Goal: Task Accomplishment & Management: Complete application form

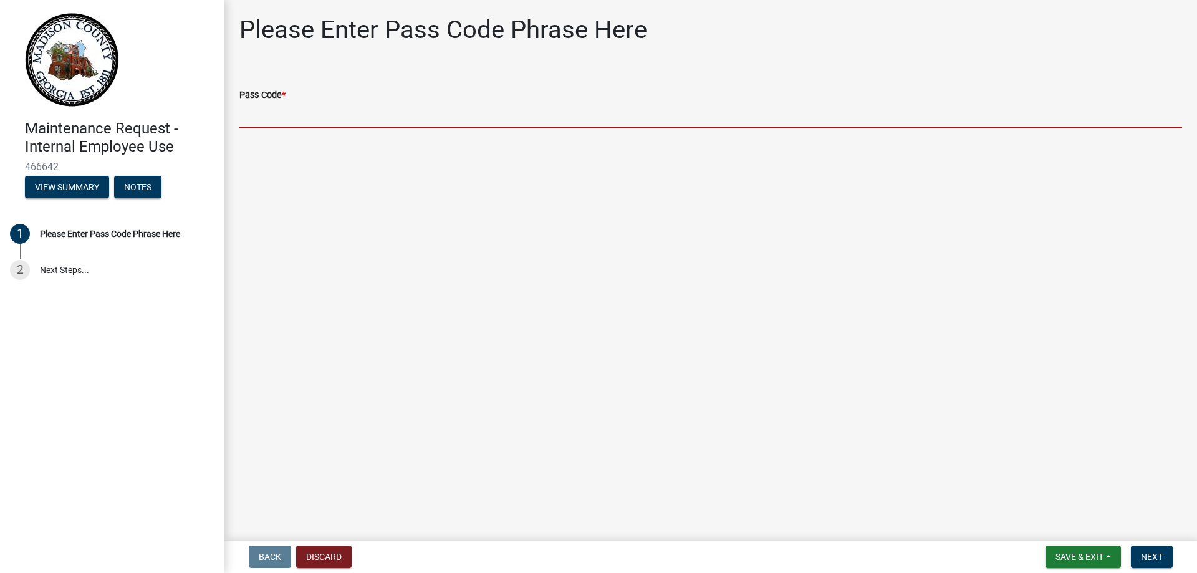
click at [284, 113] on input "Pass Code *" at bounding box center [710, 115] width 942 height 26
type input "bgmr2025"
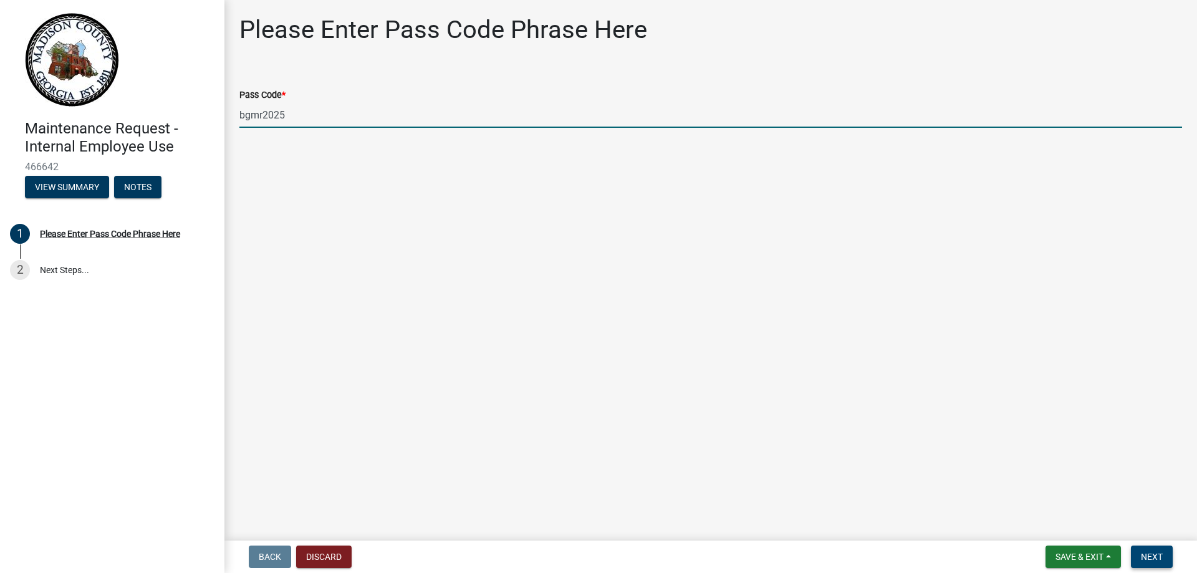
click at [1156, 555] on span "Next" at bounding box center [1151, 557] width 22 height 10
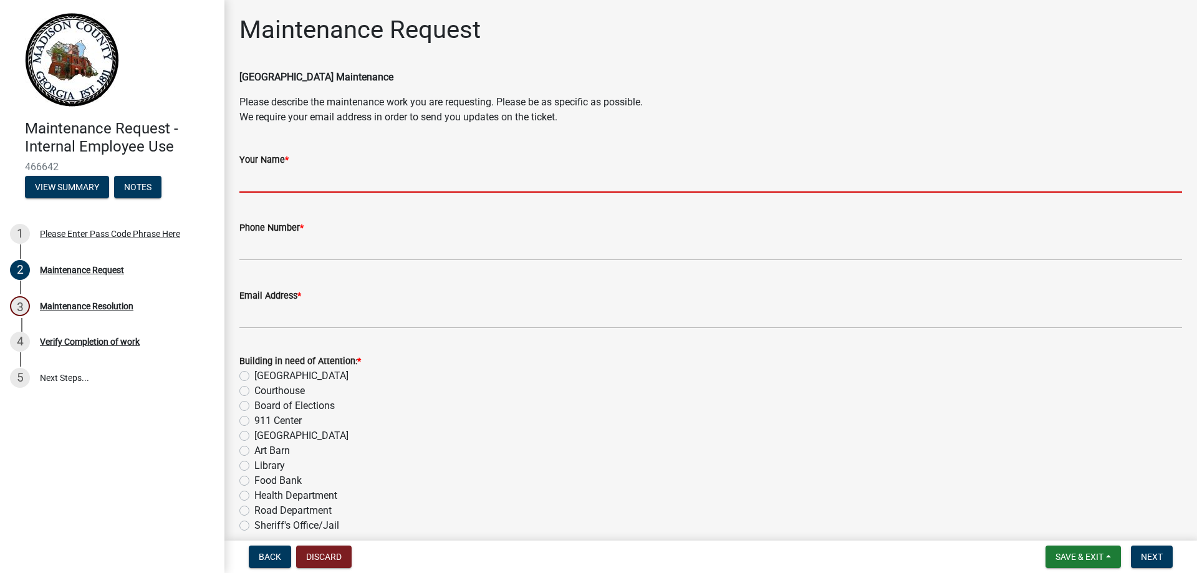
click at [391, 171] on input "Your Name *" at bounding box center [710, 180] width 942 height 26
type input "[PERSON_NAME]"
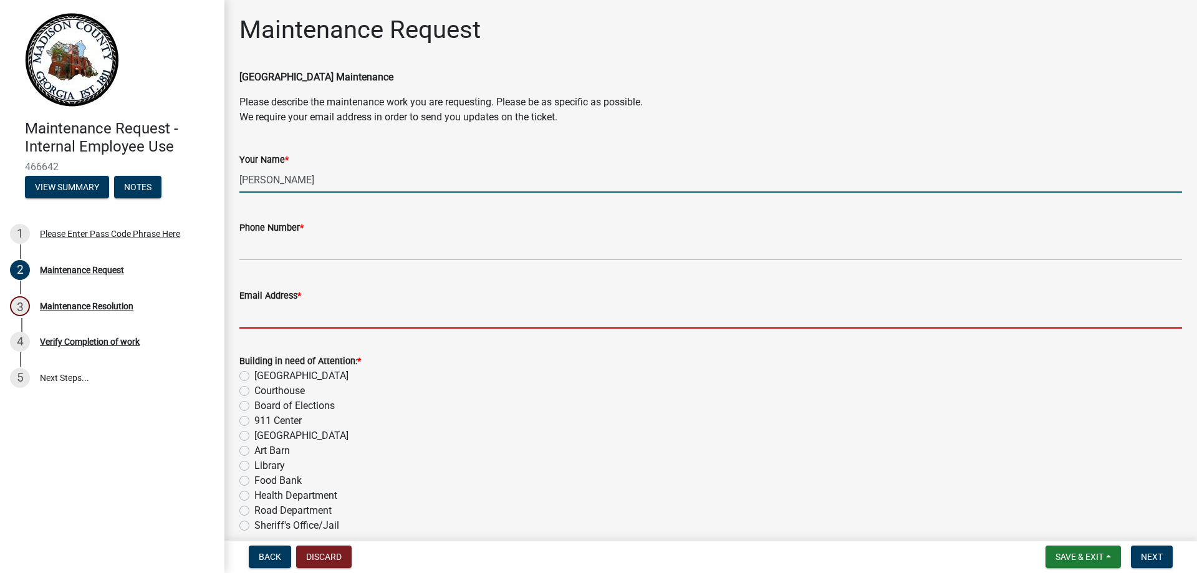
type input "[EMAIL_ADDRESS][DOMAIN_NAME]"
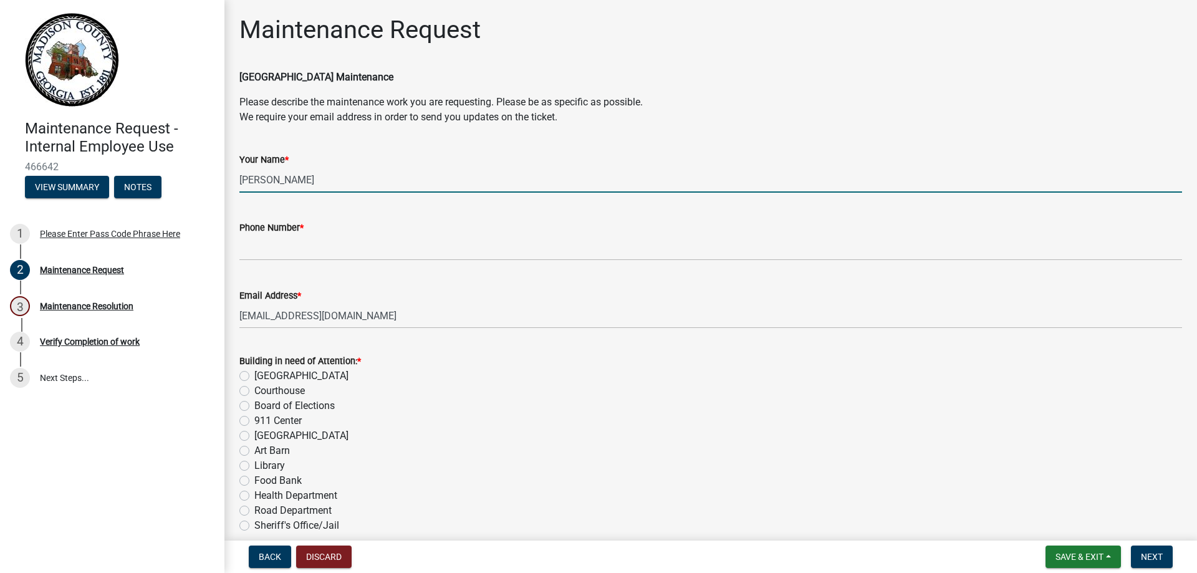
type input "[PERSON_NAME]"
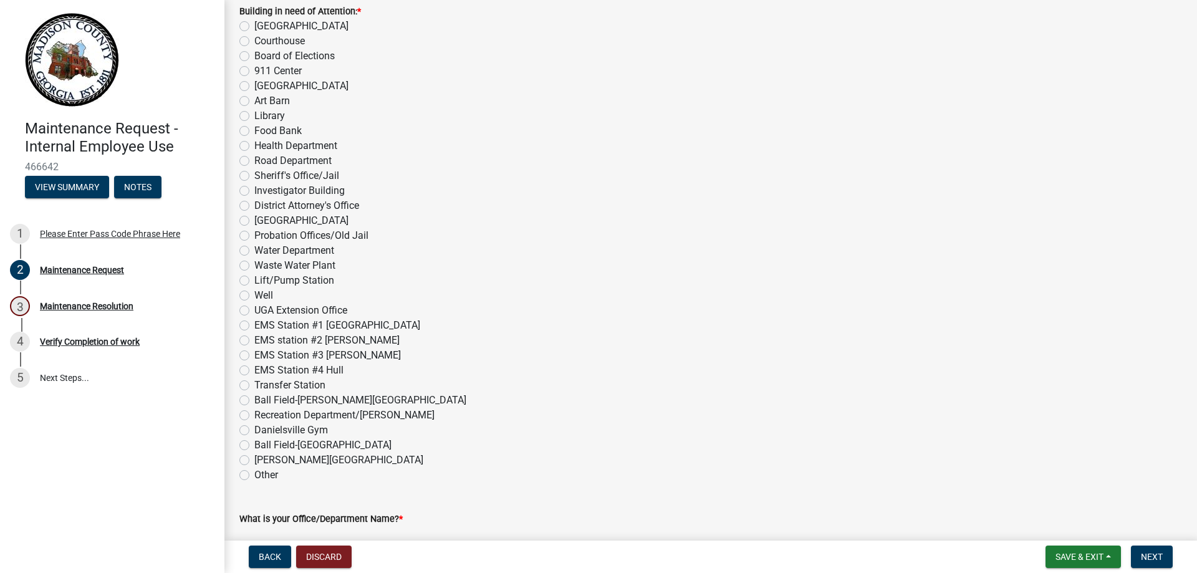
scroll to position [436, 0]
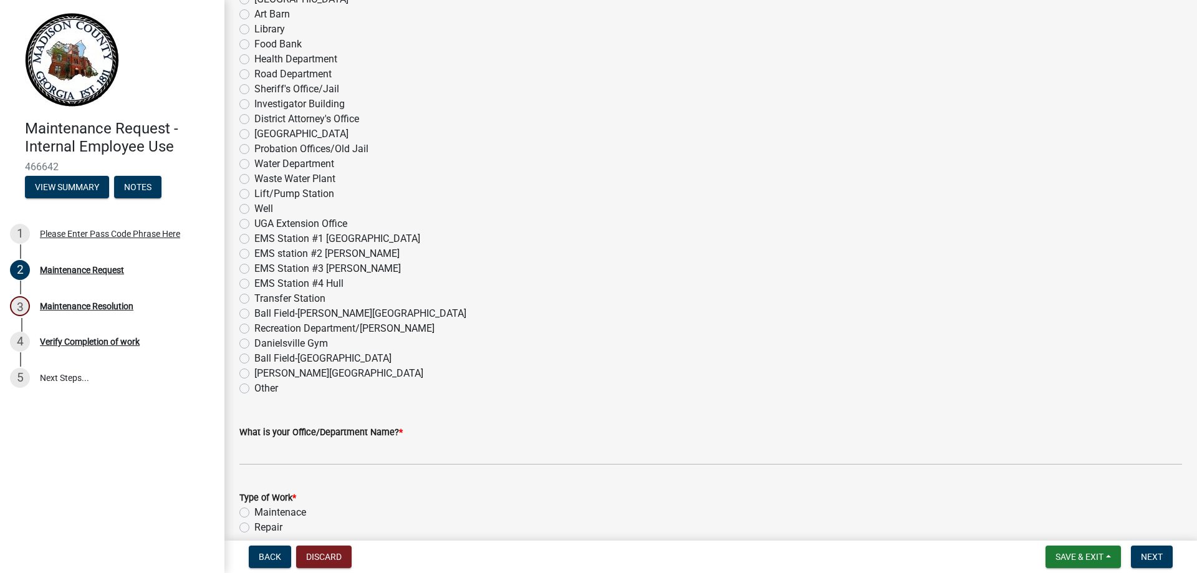
type input "[PHONE_NUMBER]"
click at [254, 328] on label "Recreation Department/[PERSON_NAME]" at bounding box center [344, 328] width 180 height 15
click at [254, 328] on input "Recreation Department/[PERSON_NAME]" at bounding box center [258, 325] width 8 height 8
radio input "true"
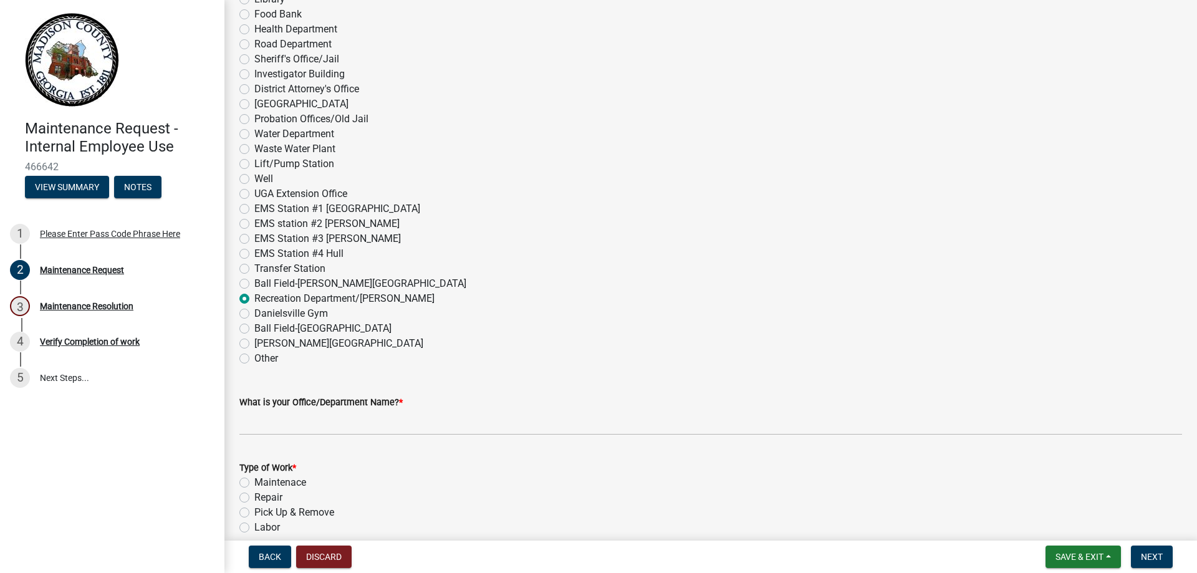
scroll to position [623, 0]
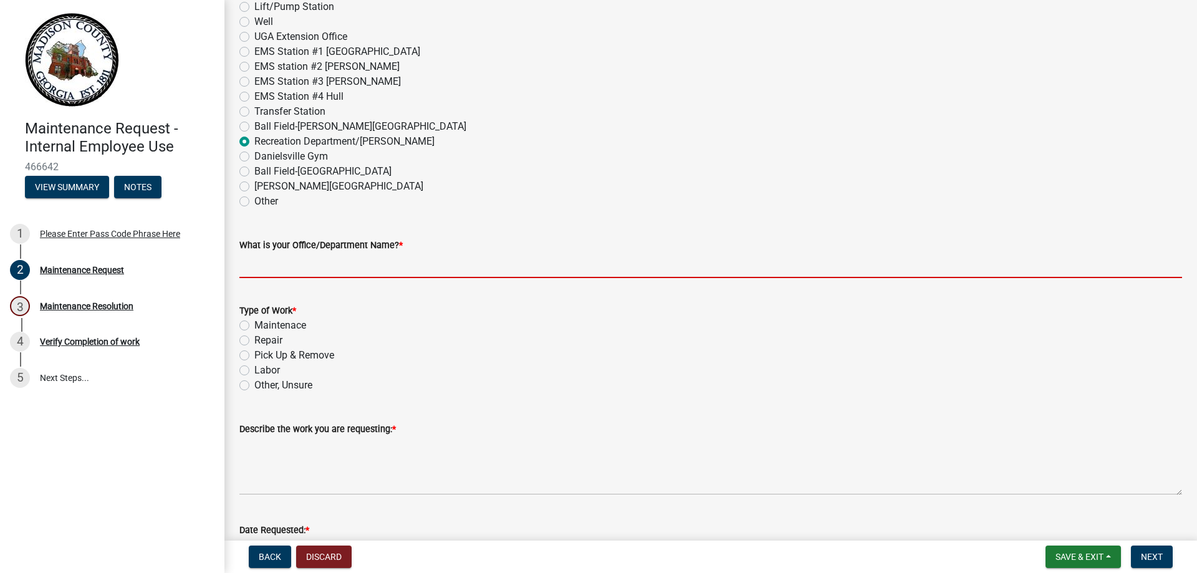
click at [412, 264] on input "What is your Office/Department Name? *" at bounding box center [710, 265] width 942 height 26
type input "Recreation"
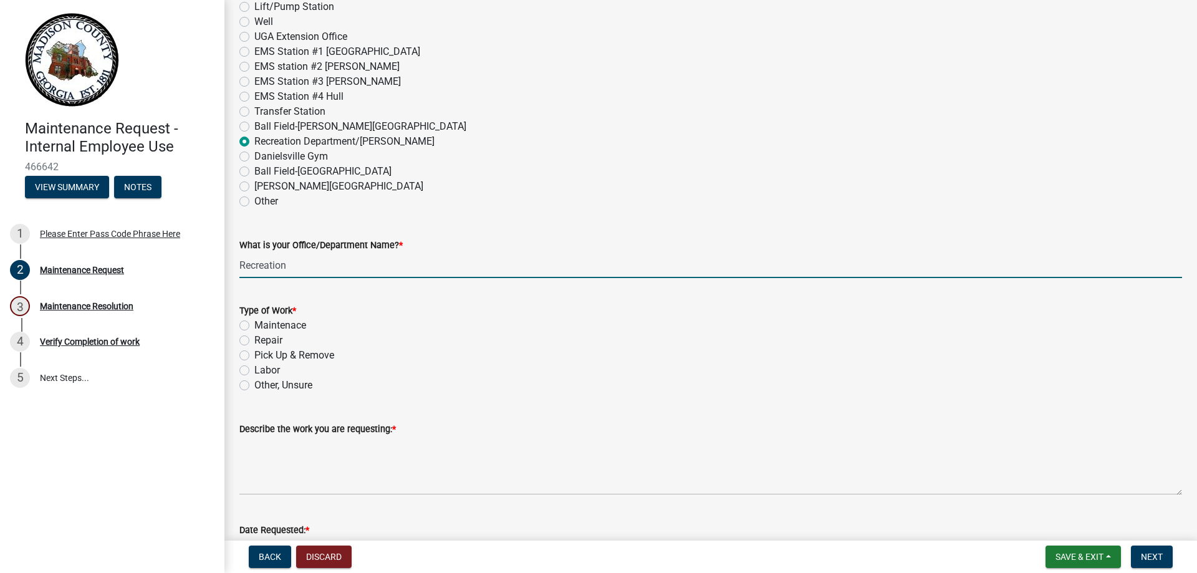
scroll to position [685, 0]
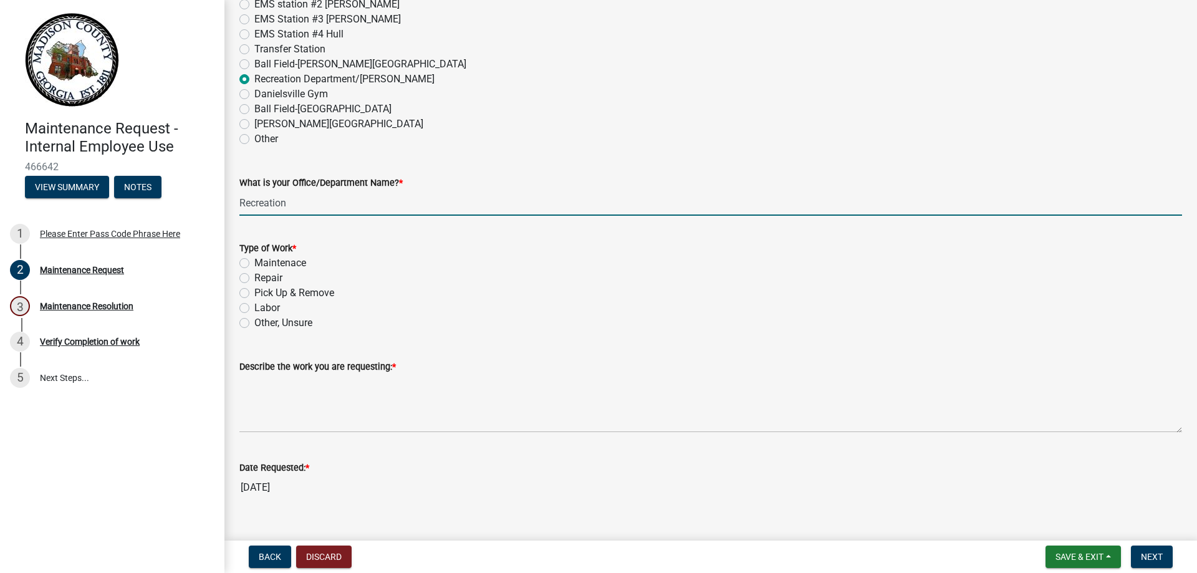
click at [254, 308] on label "Labor" at bounding box center [267, 307] width 26 height 15
click at [254, 308] on input "Labor" at bounding box center [258, 304] width 8 height 8
radio input "true"
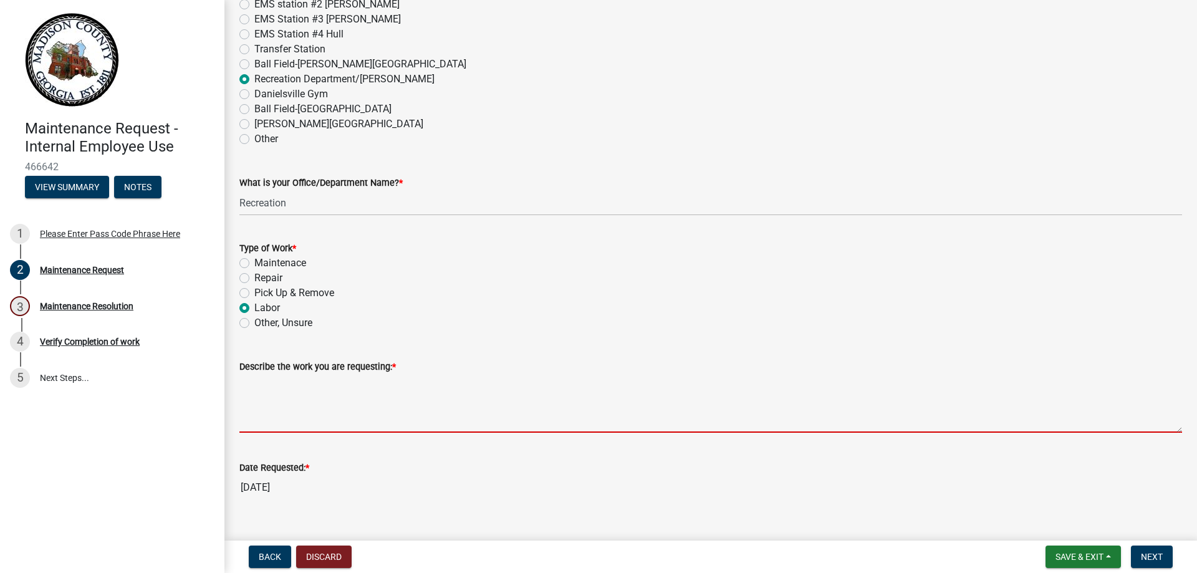
click at [297, 423] on textarea "Describe the work you are requesting: *" at bounding box center [710, 403] width 942 height 59
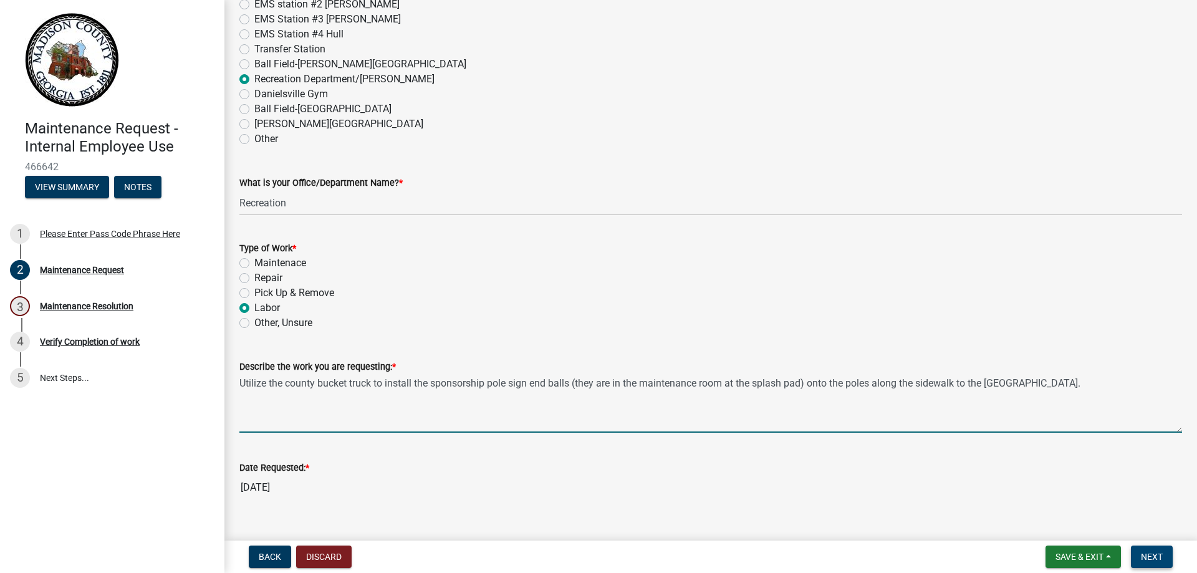
type textarea "Utilize the county bucket truck to install the sponsorship pole sign end balls …"
click at [1147, 552] on span "Next" at bounding box center [1151, 557] width 22 height 10
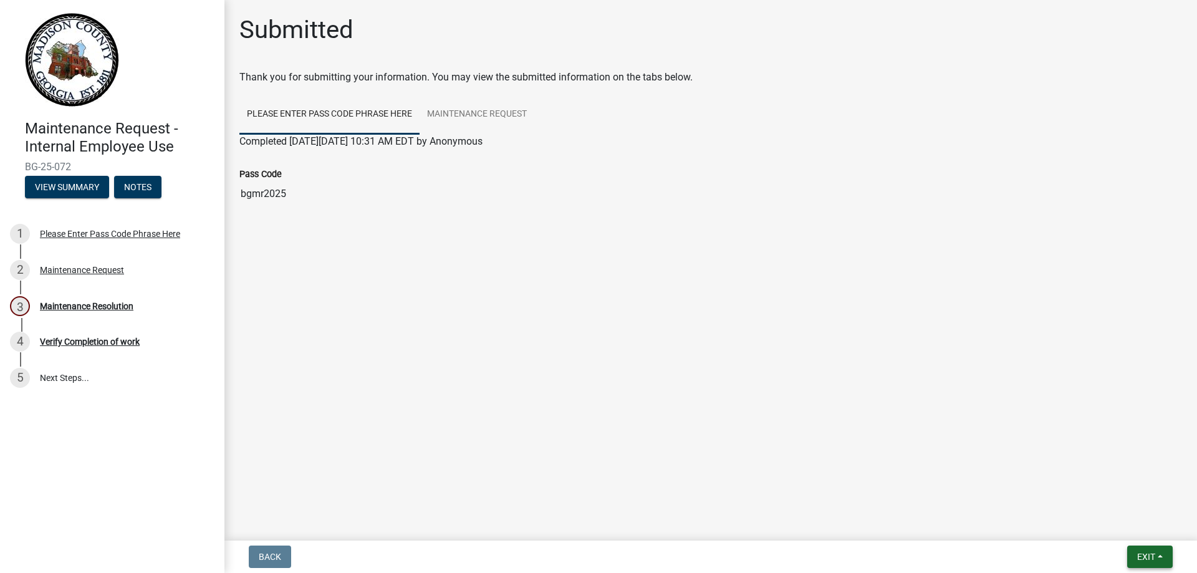
click at [1134, 561] on button "Exit" at bounding box center [1149, 556] width 45 height 22
click at [1142, 527] on button "Save & Exit" at bounding box center [1122, 524] width 100 height 30
